Goal: Task Accomplishment & Management: Use online tool/utility

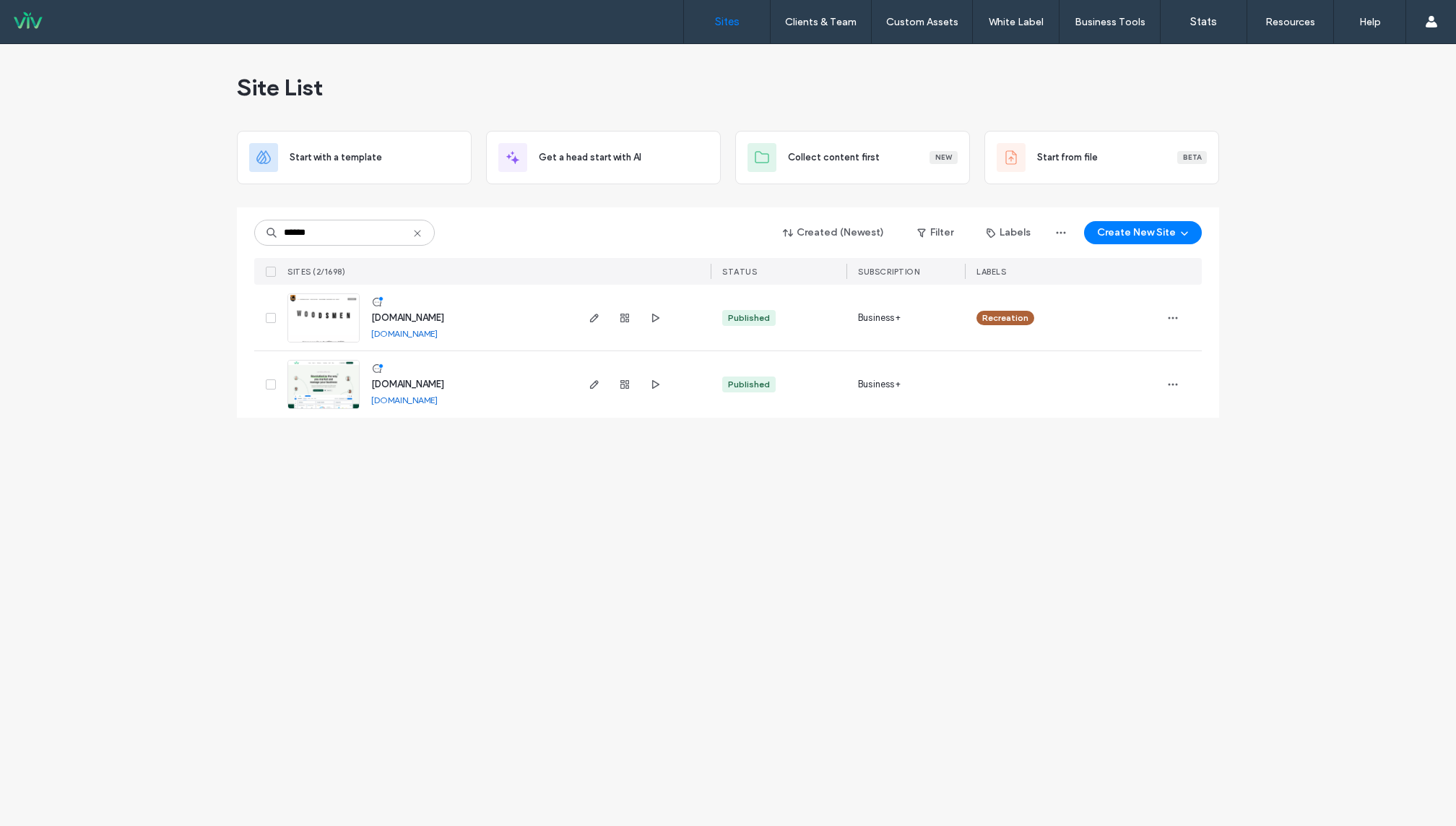
type input "******"
click at [419, 381] on span "www.builtbyviv.com" at bounding box center [408, 384] width 73 height 10
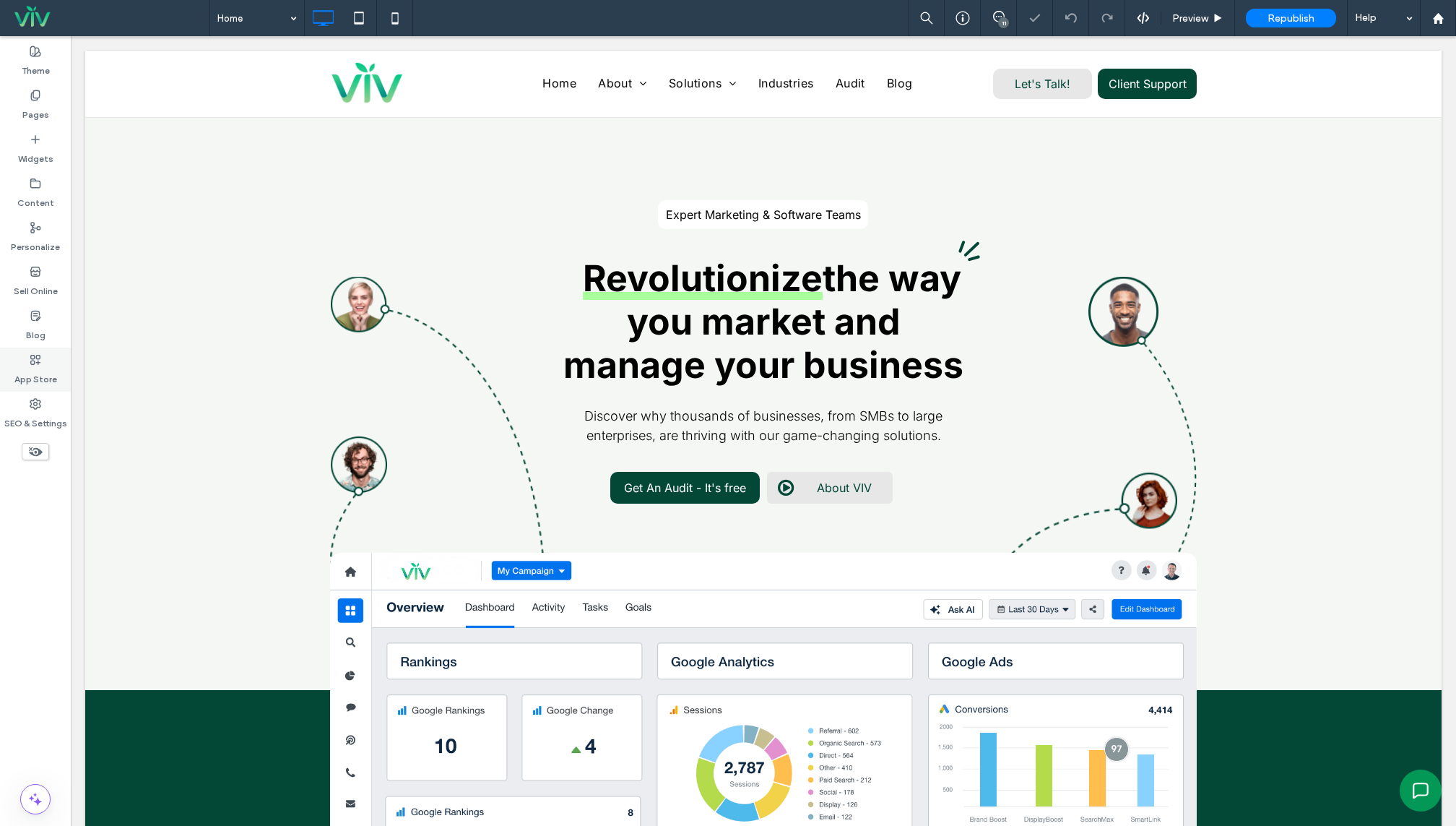
click at [37, 353] on span at bounding box center [35, 359] width 11 height 12
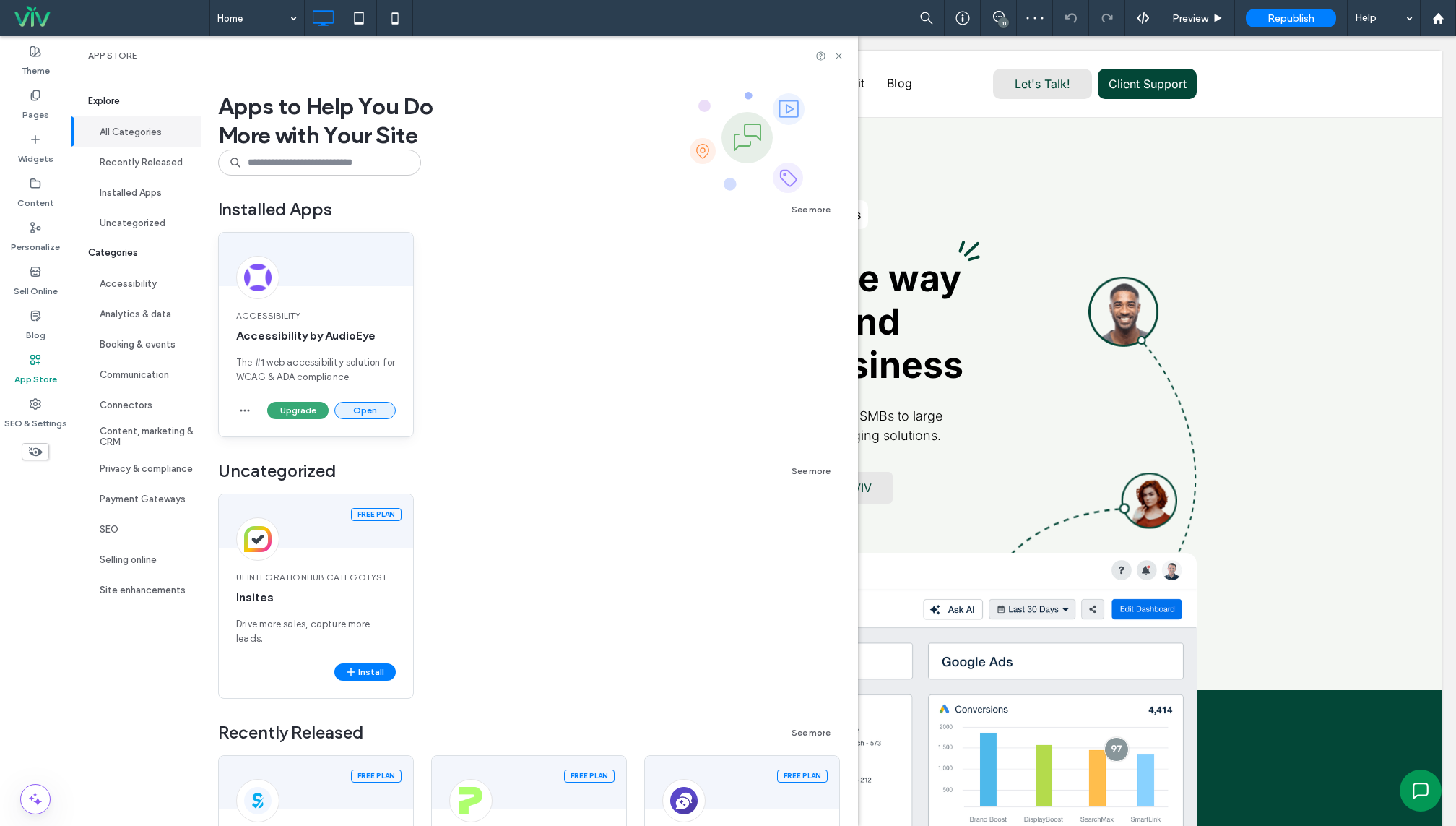
click at [357, 410] on button "Open" at bounding box center [365, 411] width 61 height 17
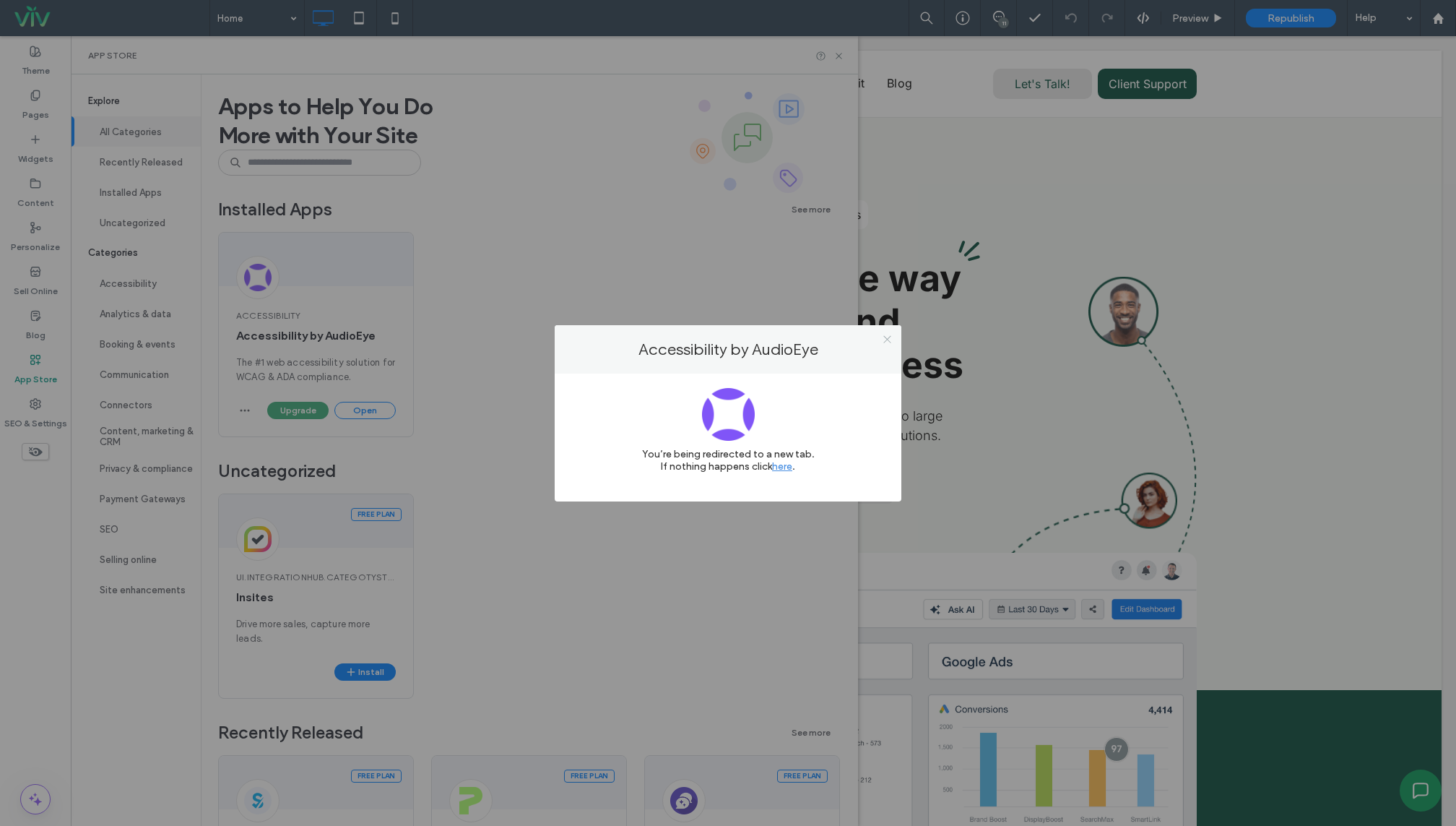
click at [886, 337] on icon at bounding box center [888, 339] width 10 height 10
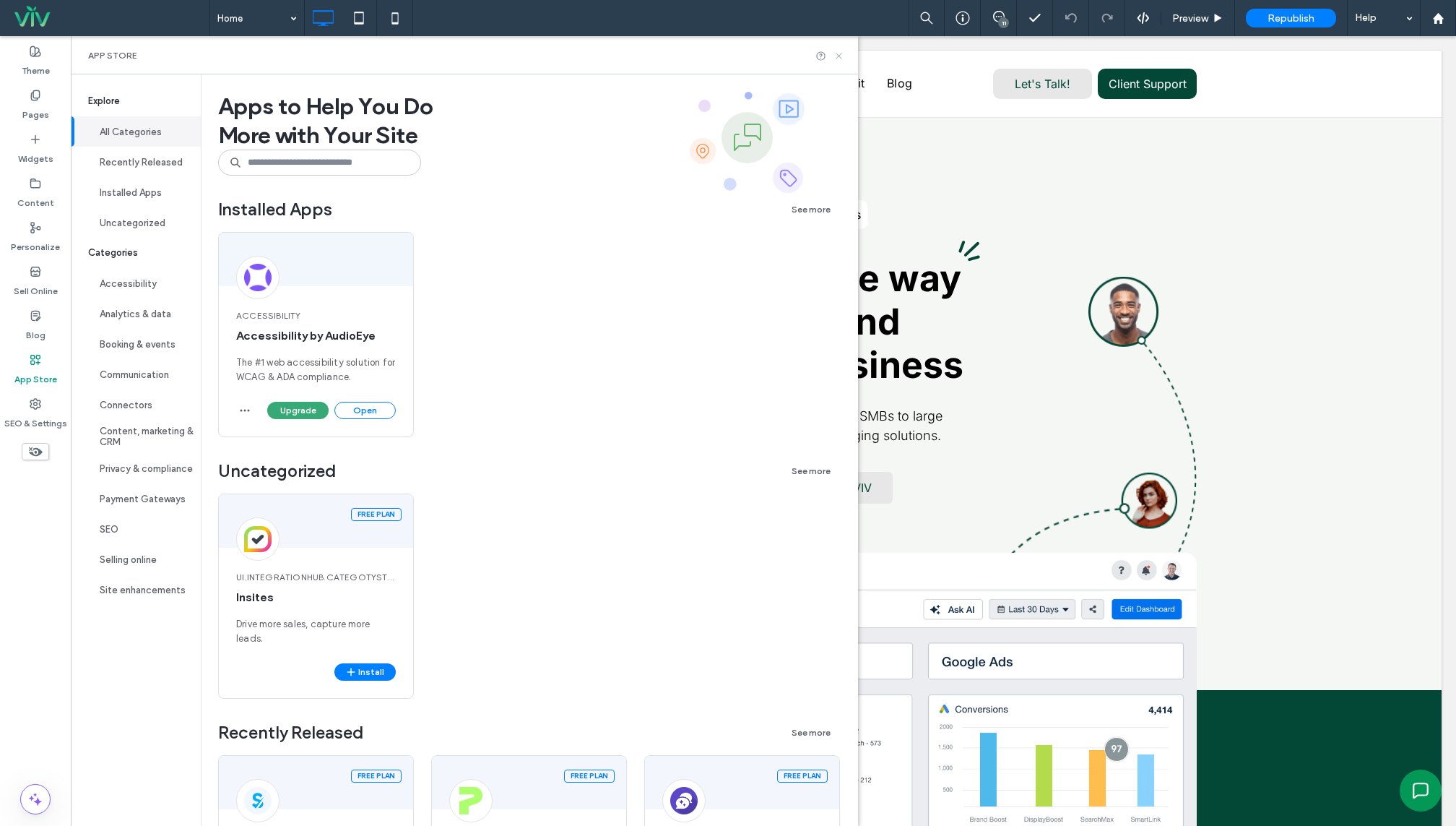
click at [841, 60] on icon at bounding box center [839, 56] width 10 height 10
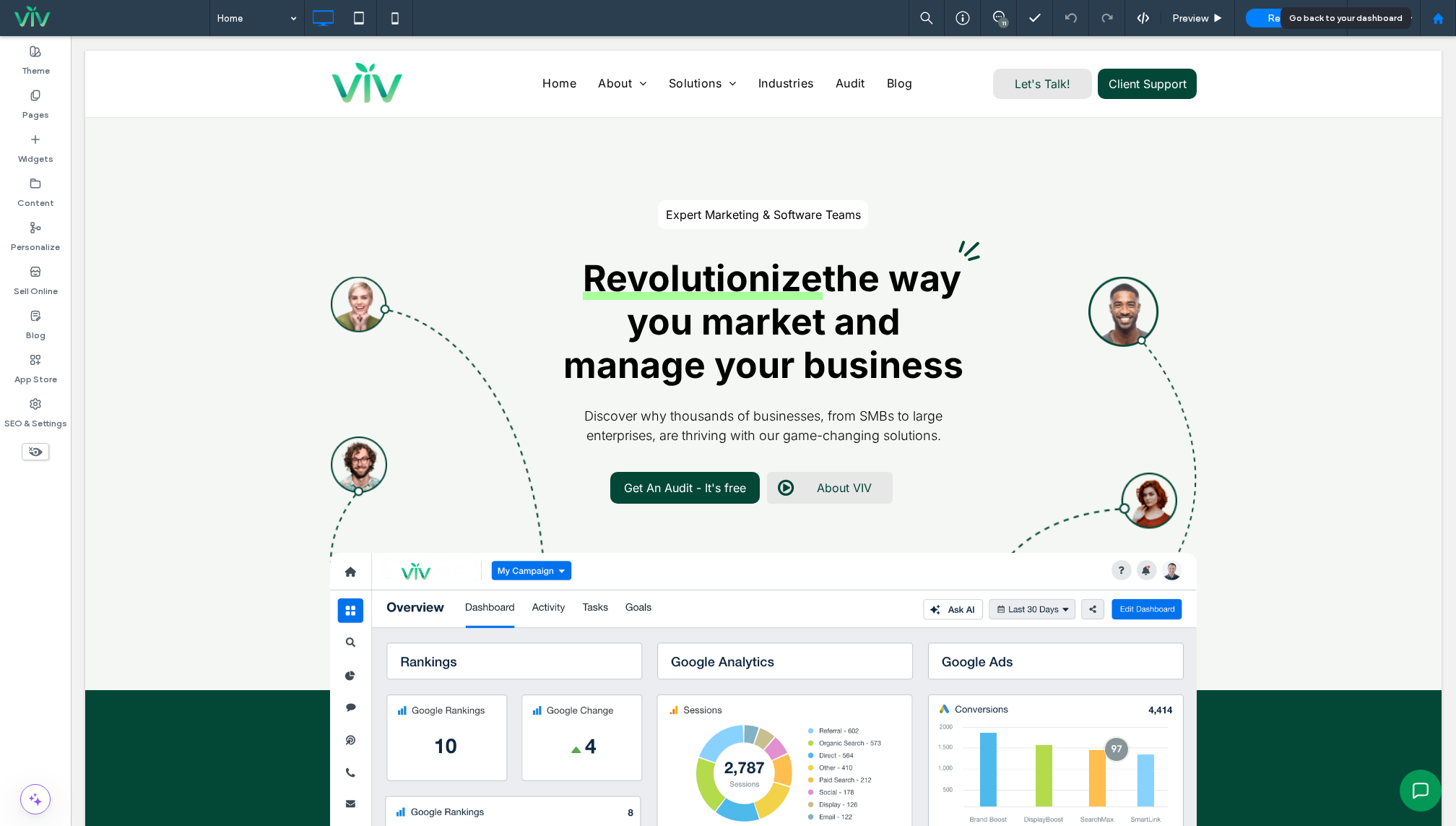
click at [1435, 20] on use at bounding box center [1438, 17] width 10 height 10
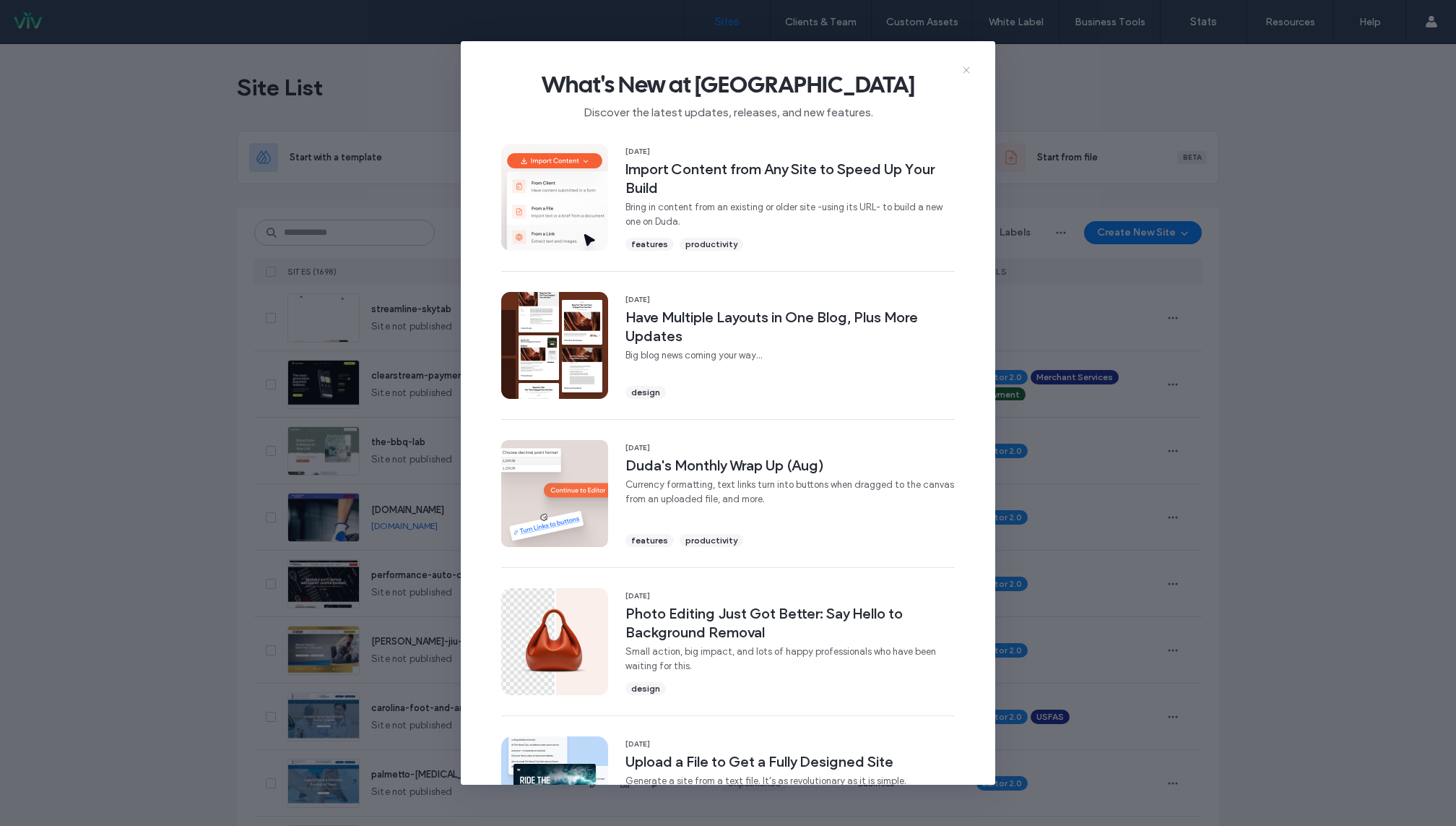
click at [963, 68] on icon at bounding box center [966, 70] width 11 height 11
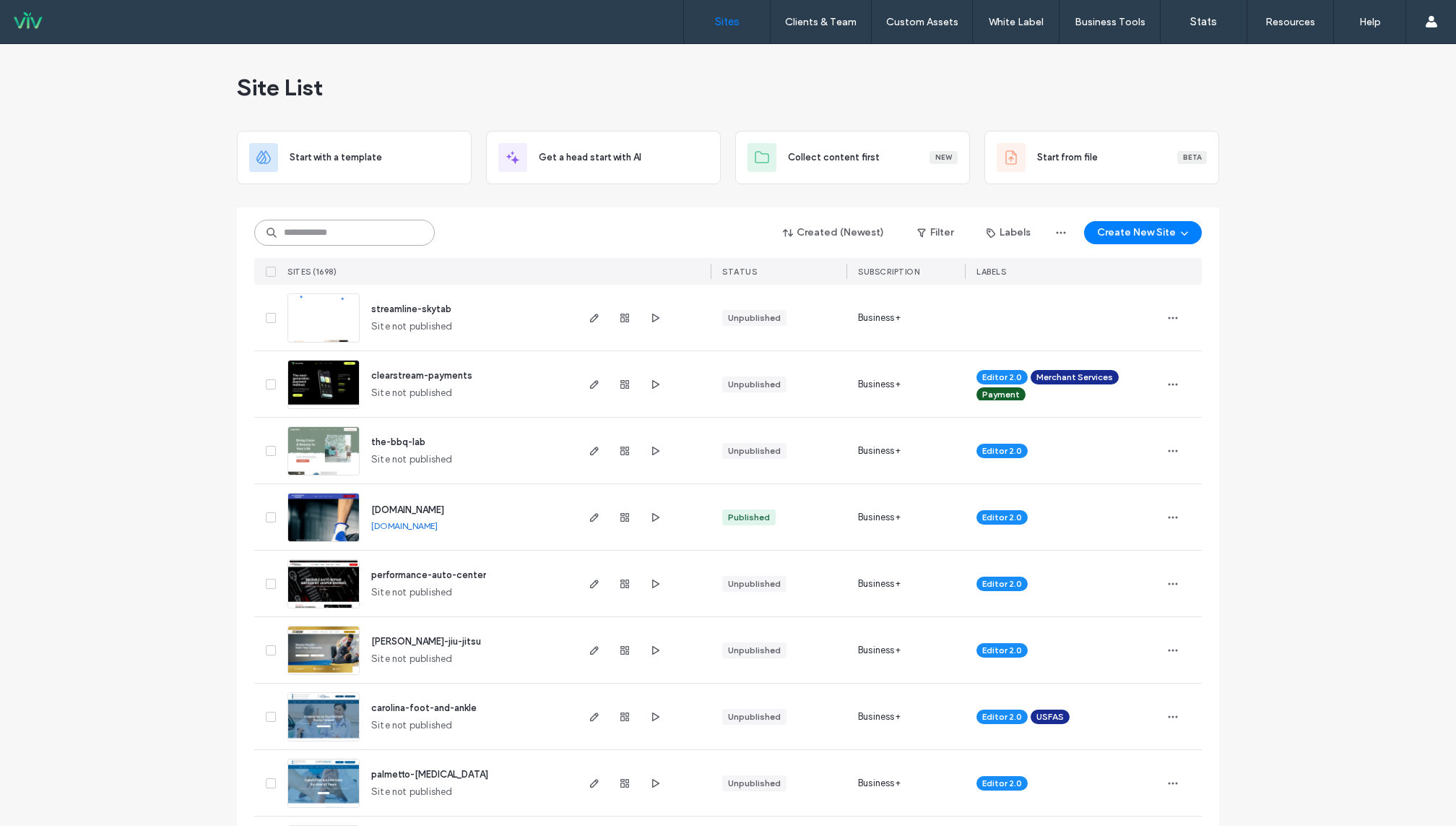
click at [351, 229] on input at bounding box center [344, 233] width 180 height 26
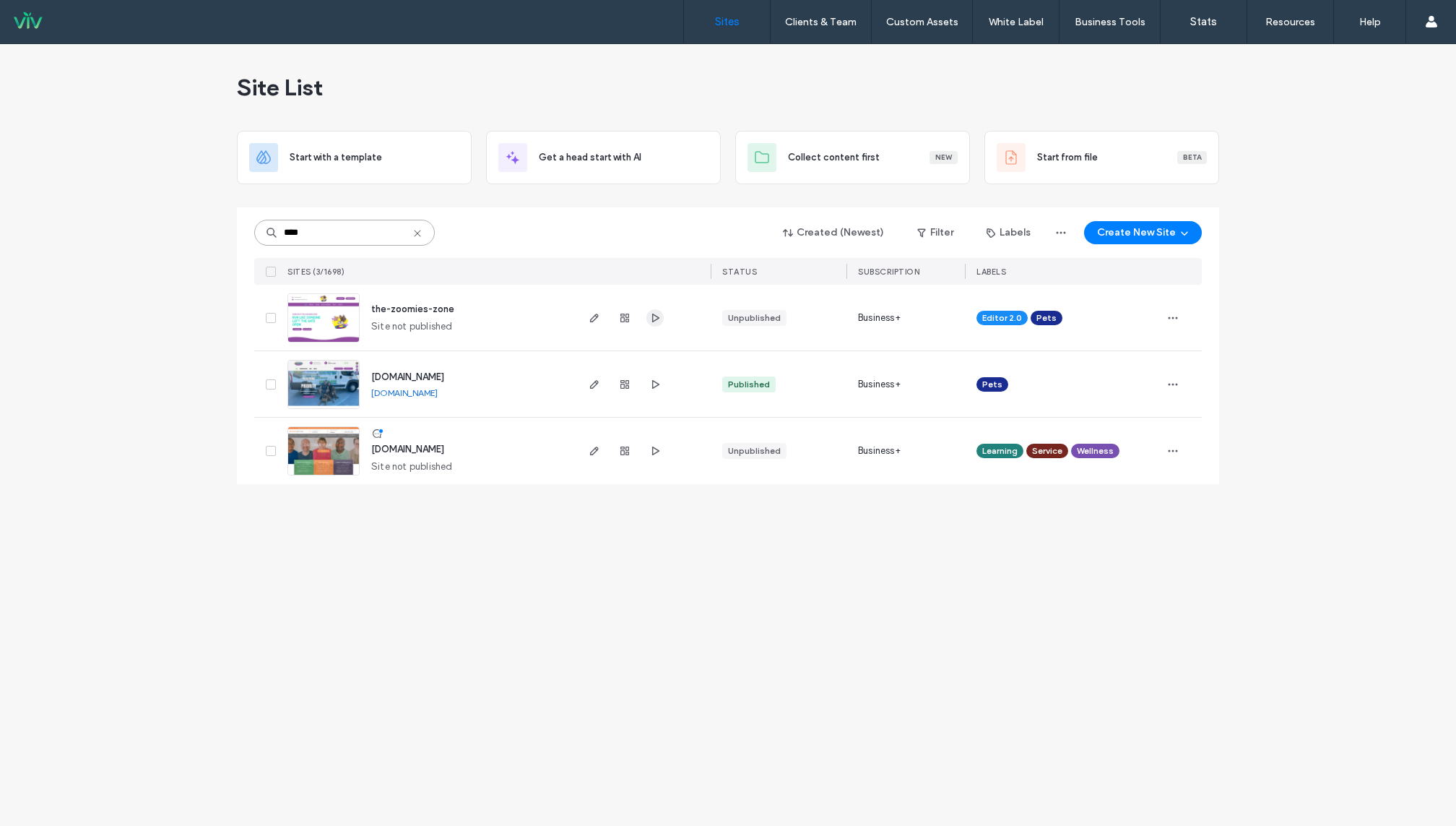
type input "****"
click at [658, 322] on icon "button" at bounding box center [655, 317] width 11 height 11
